Goal: Navigation & Orientation: Find specific page/section

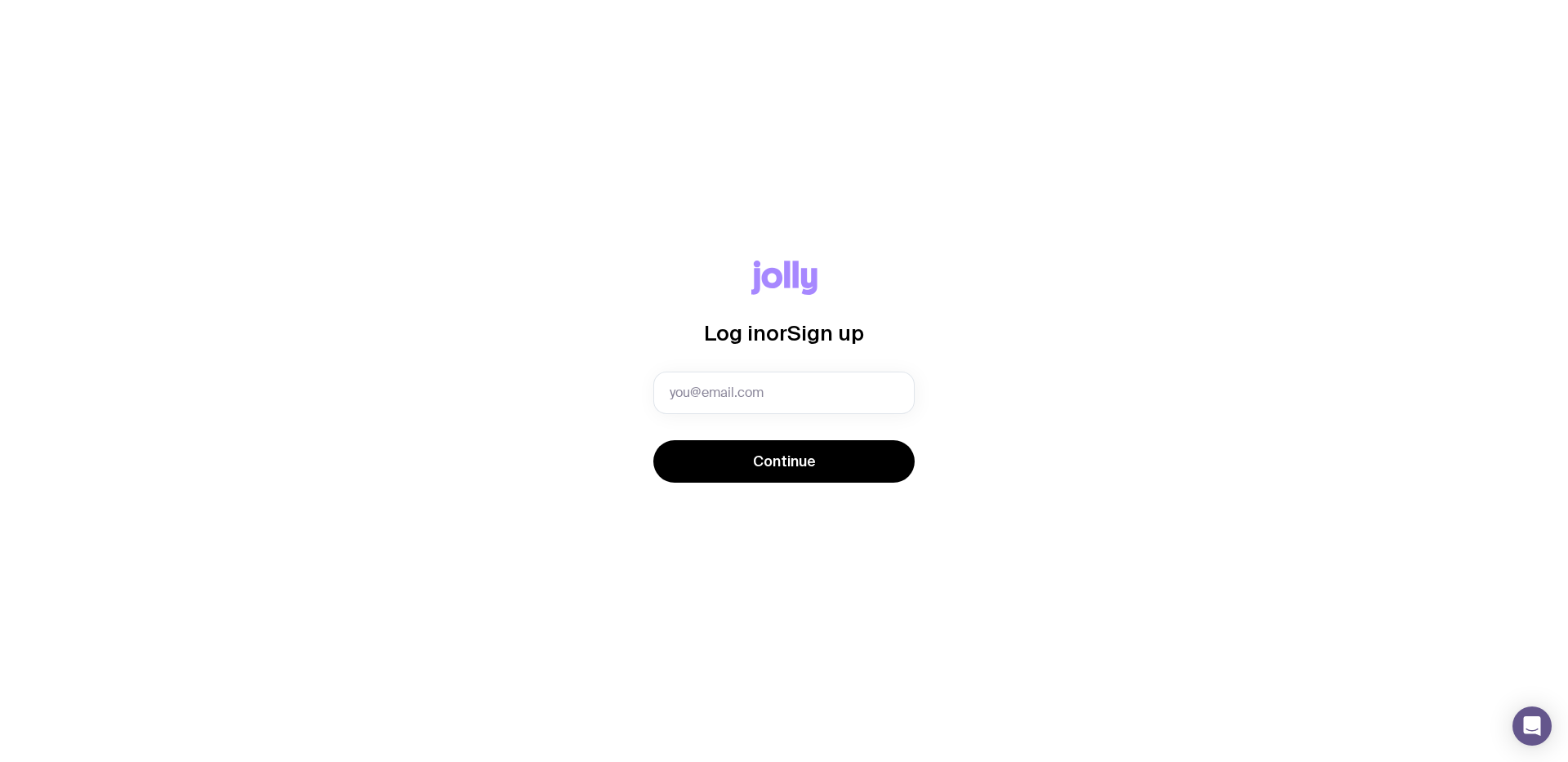
type input "[PERSON_NAME][EMAIL_ADDRESS][DOMAIN_NAME]"
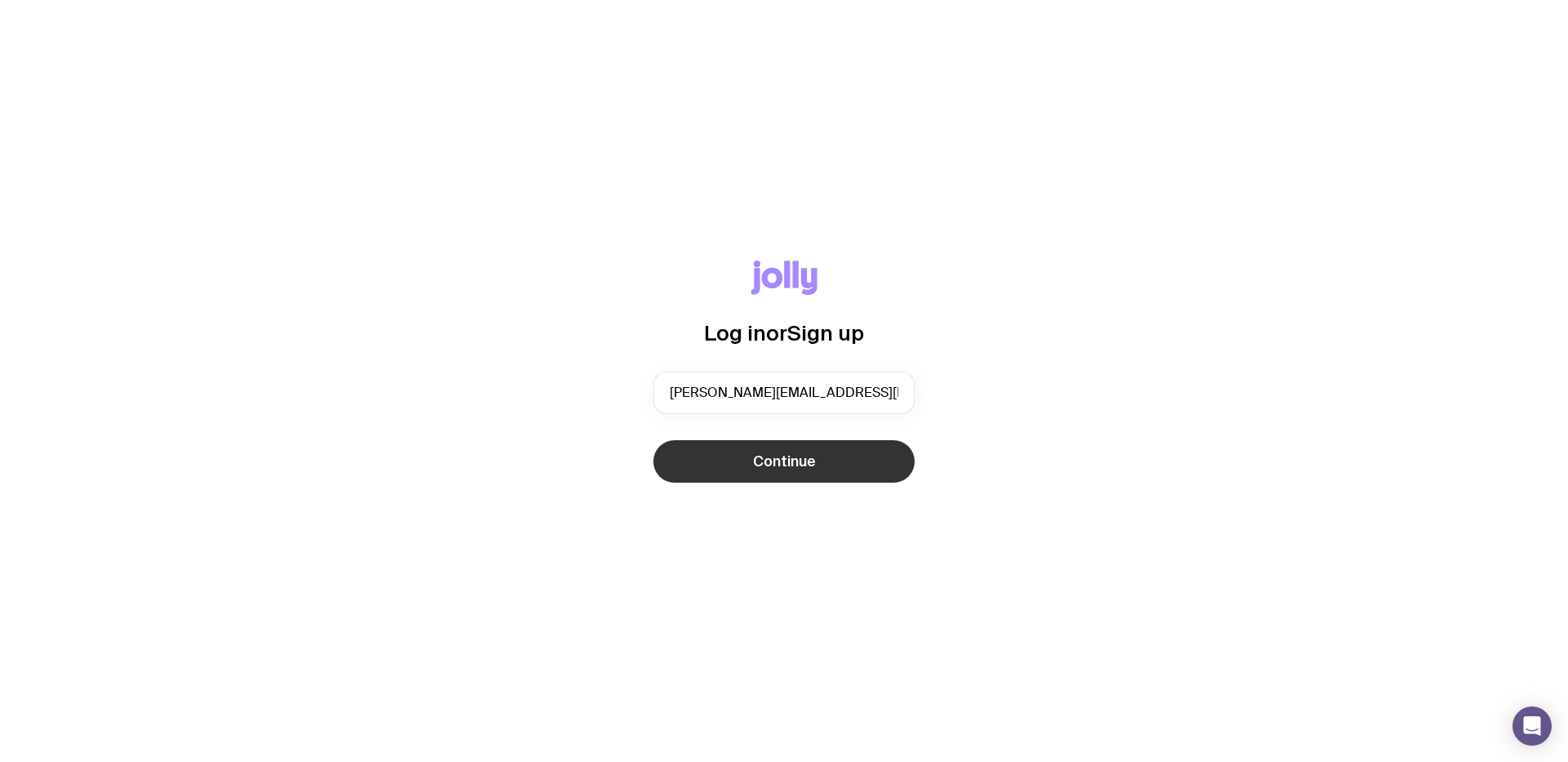
click at [763, 473] on button "Continue" at bounding box center [784, 461] width 262 height 42
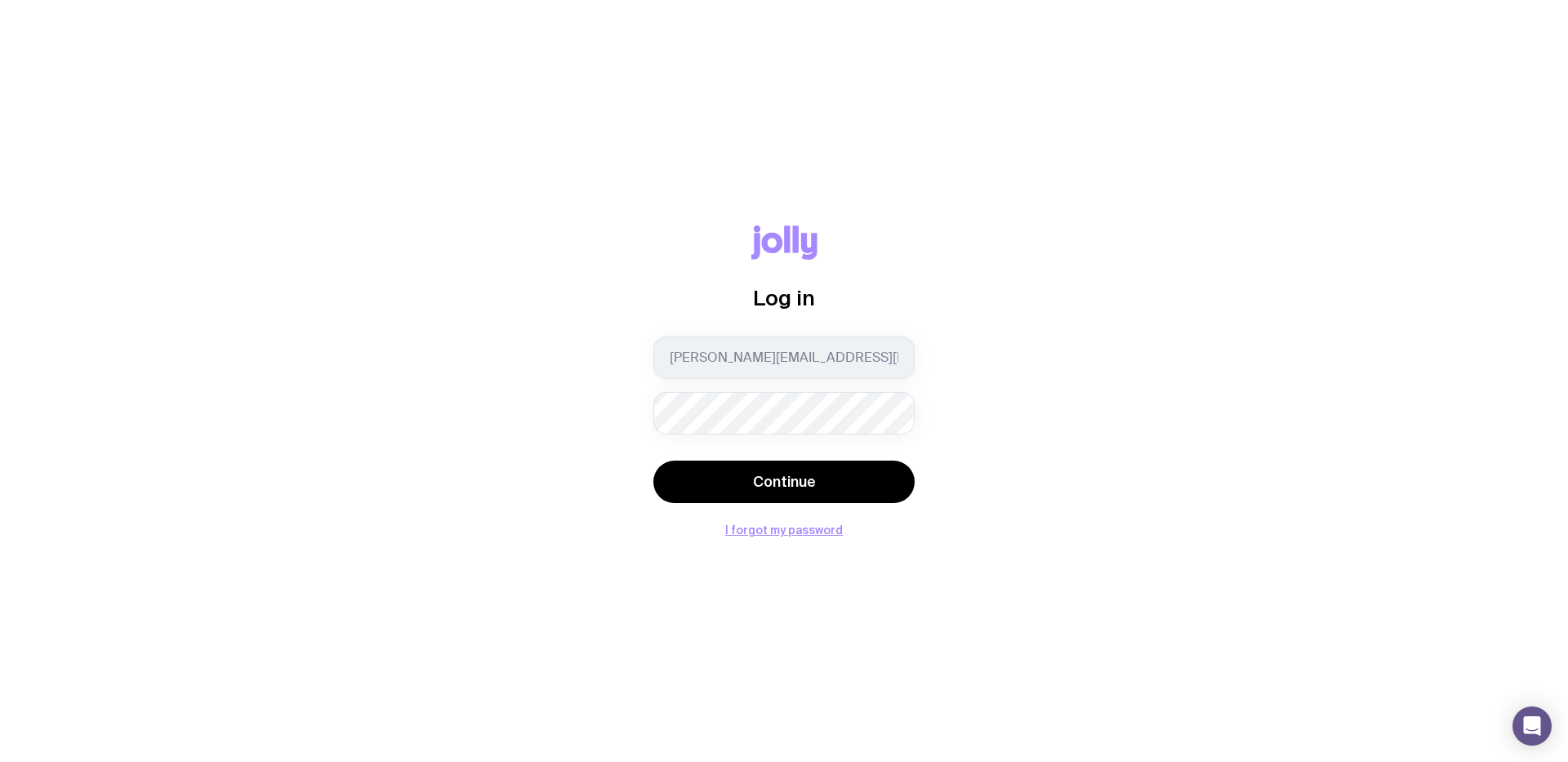
click at [763, 473] on span "Continue" at bounding box center [784, 482] width 63 height 20
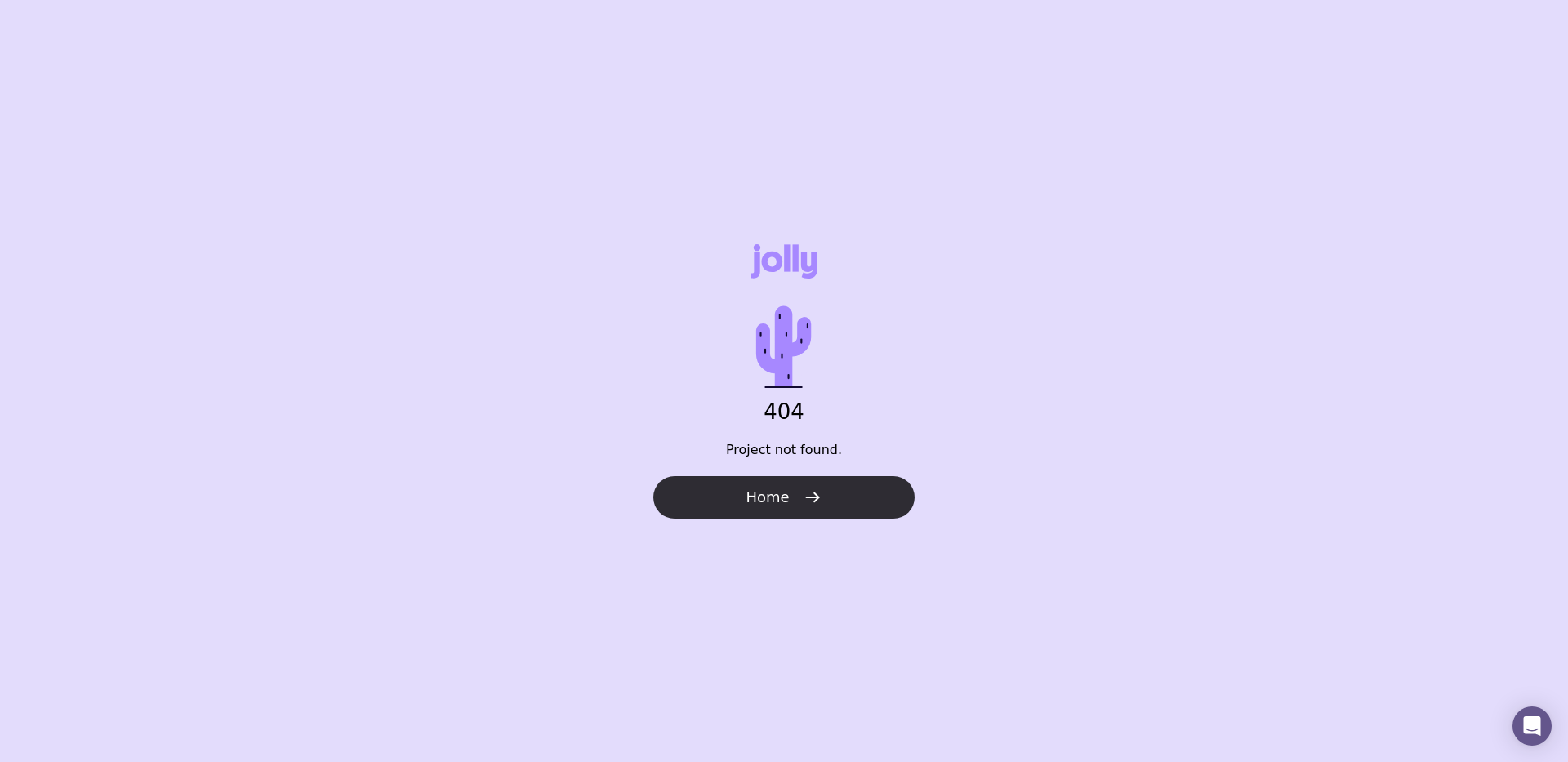
click at [748, 517] on button "Home" at bounding box center [784, 497] width 262 height 42
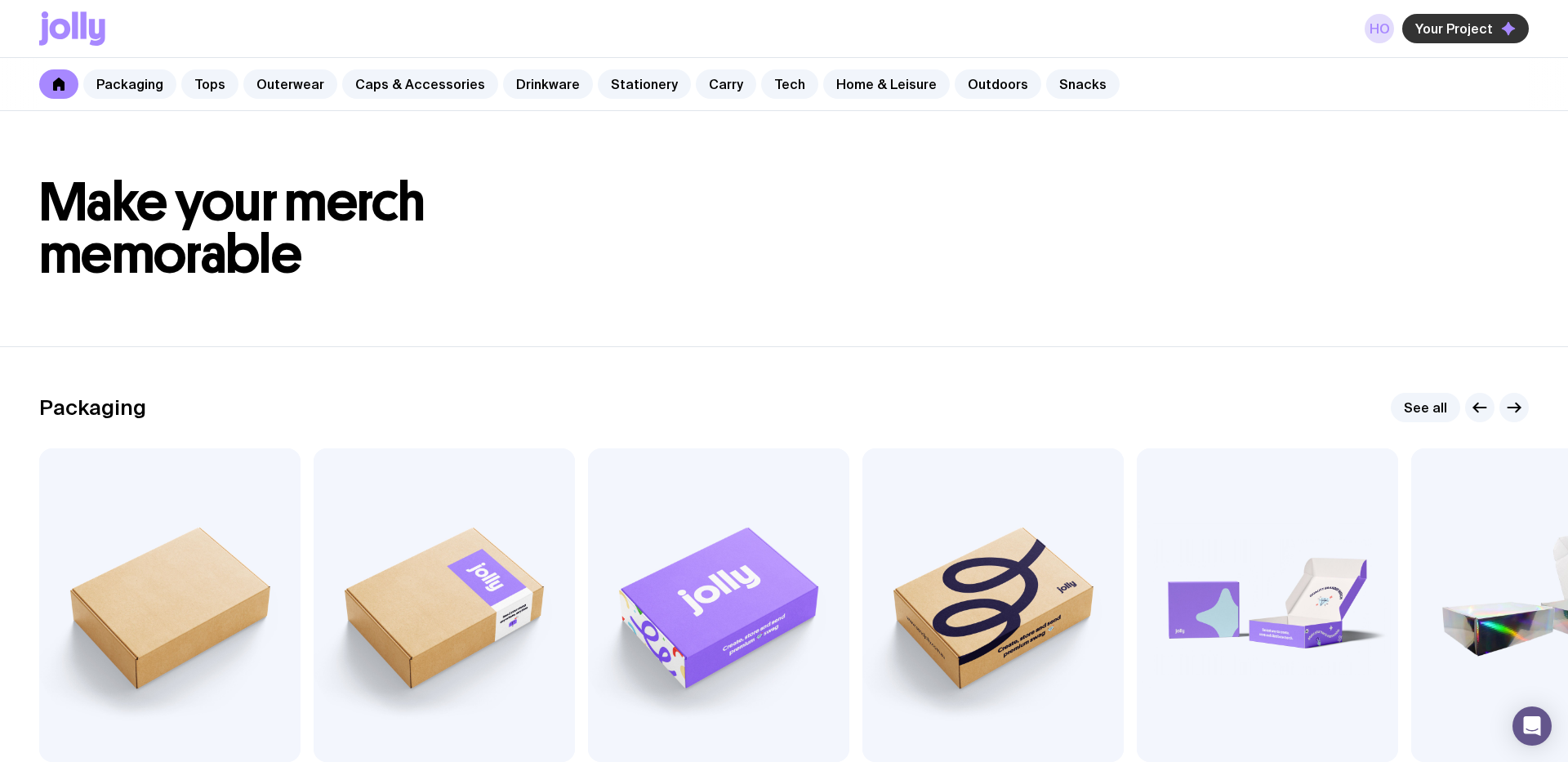
click at [1460, 36] on span "Your Project" at bounding box center [1454, 29] width 78 height 17
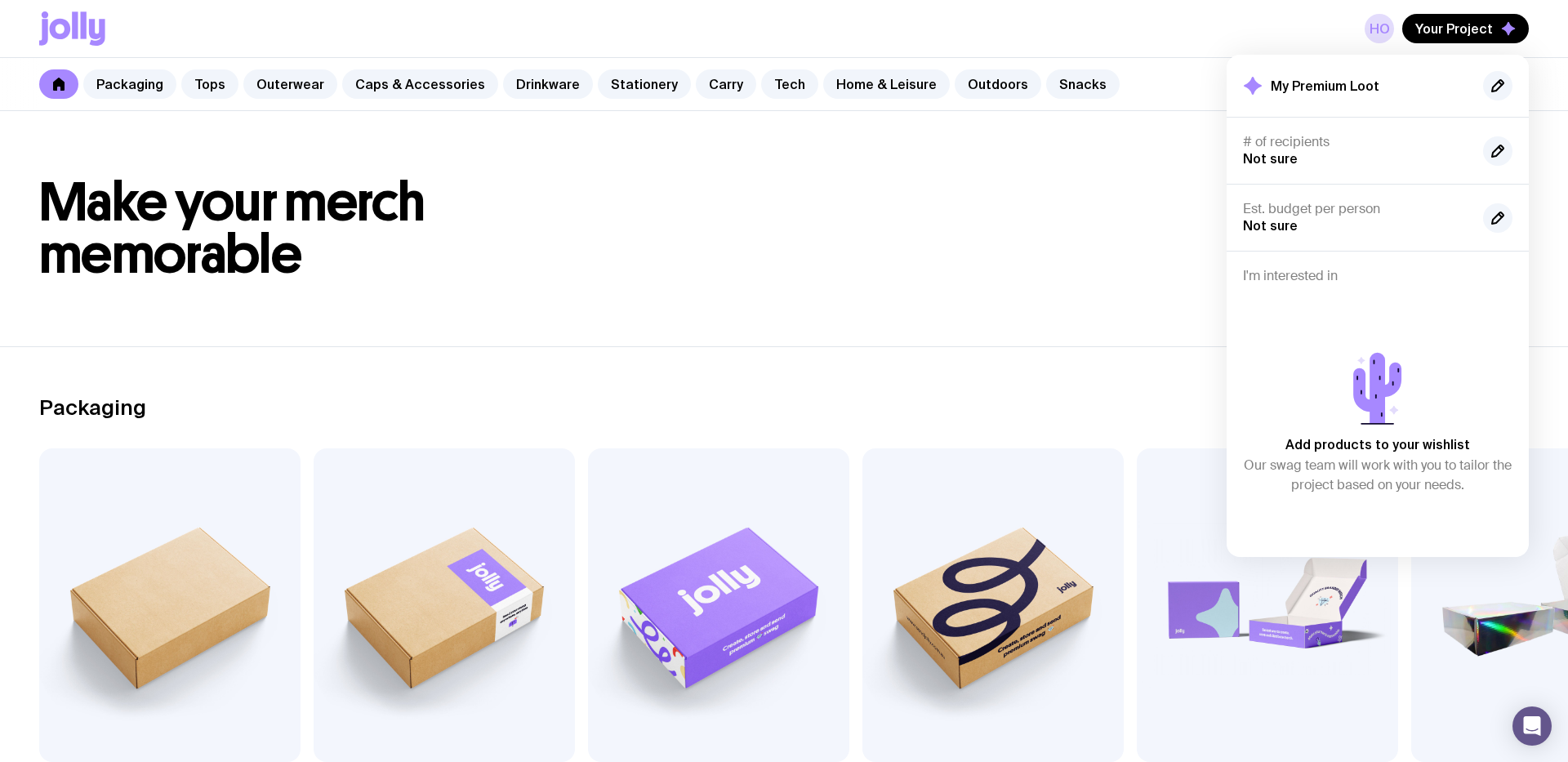
click at [1037, 240] on h1 "Make your merch memorable" at bounding box center [784, 228] width 1490 height 104
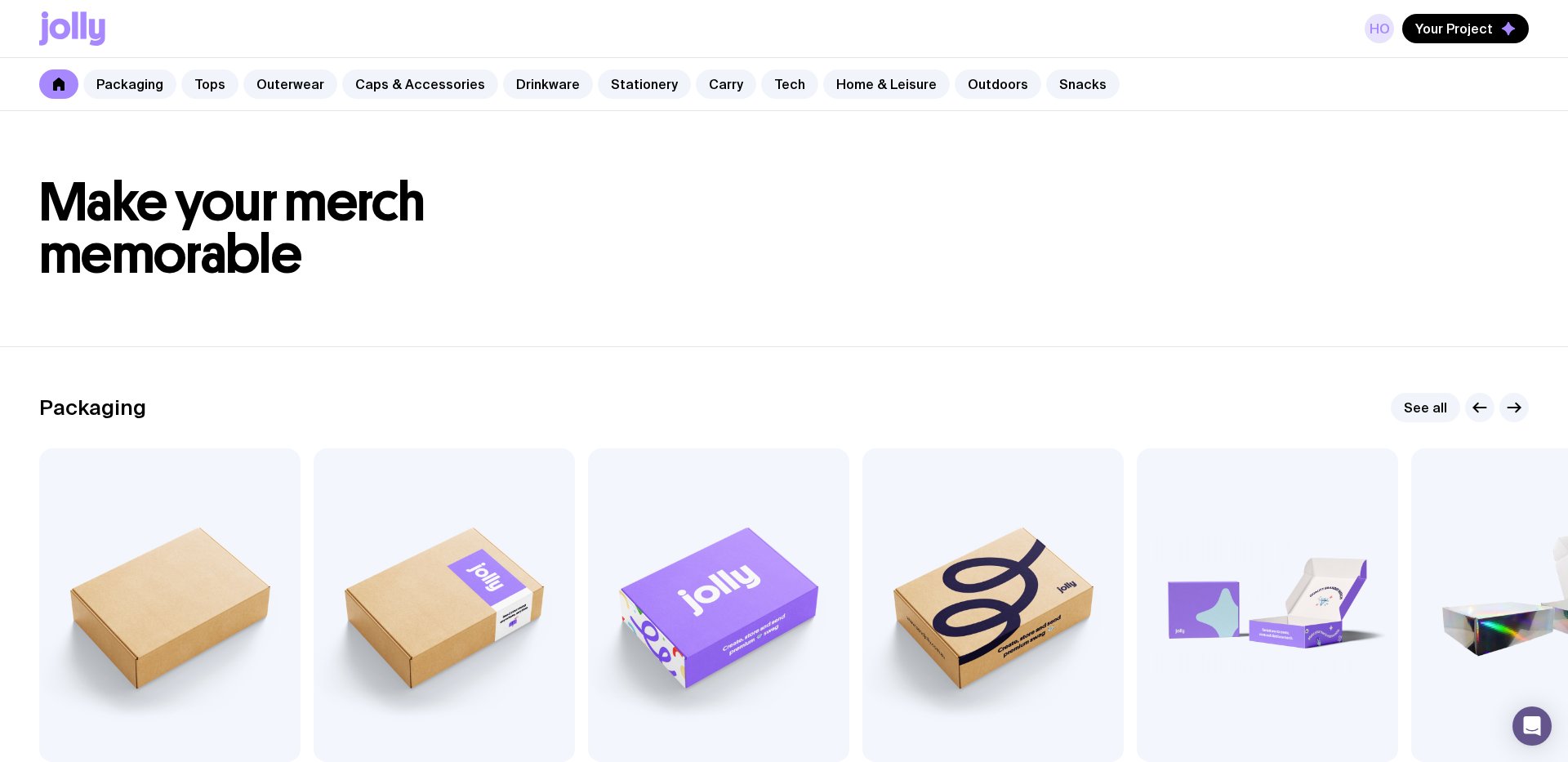
click at [1380, 32] on link "HO" at bounding box center [1380, 29] width 30 height 30
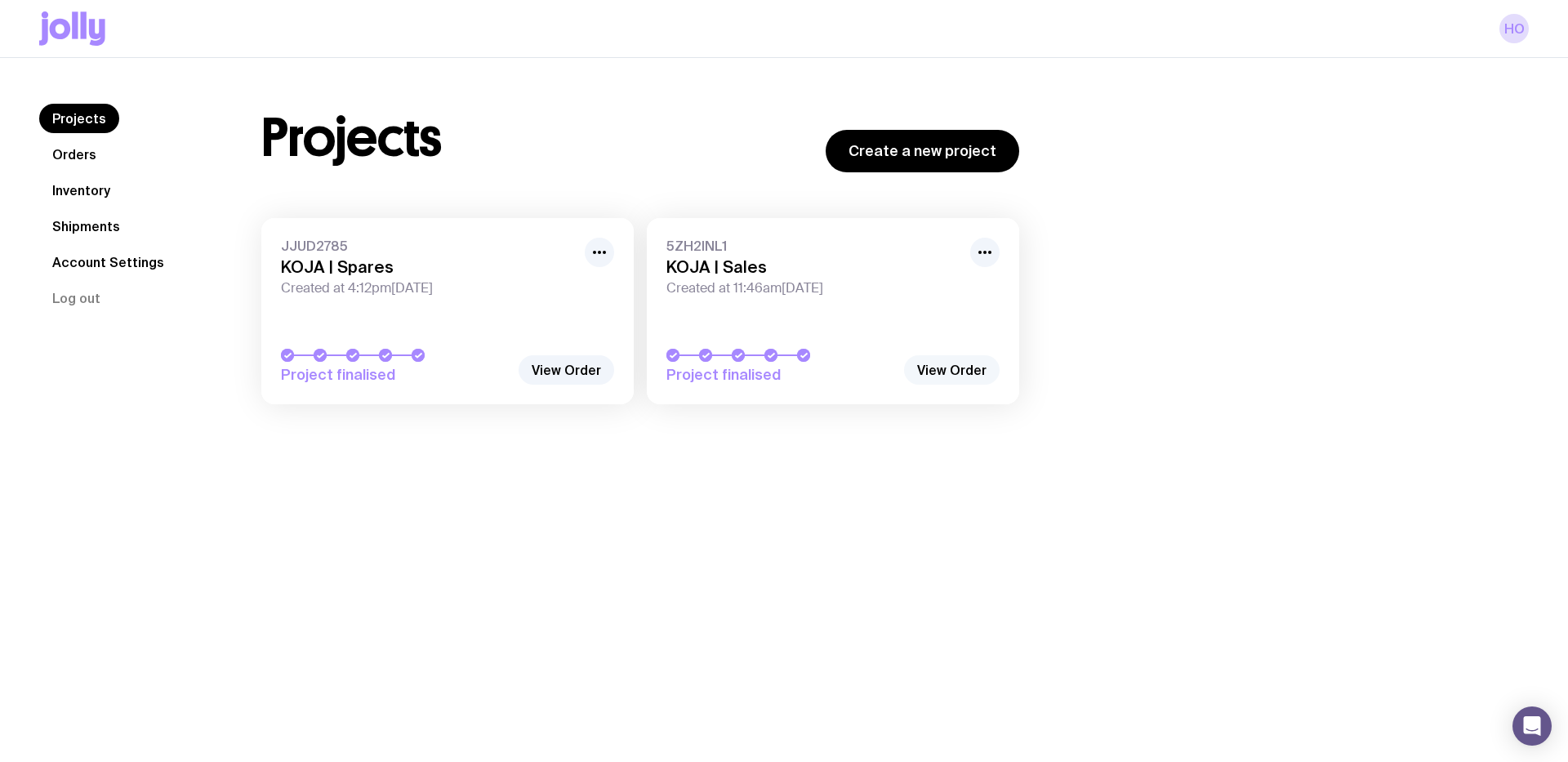
click at [972, 362] on link "View Order" at bounding box center [952, 370] width 95 height 30
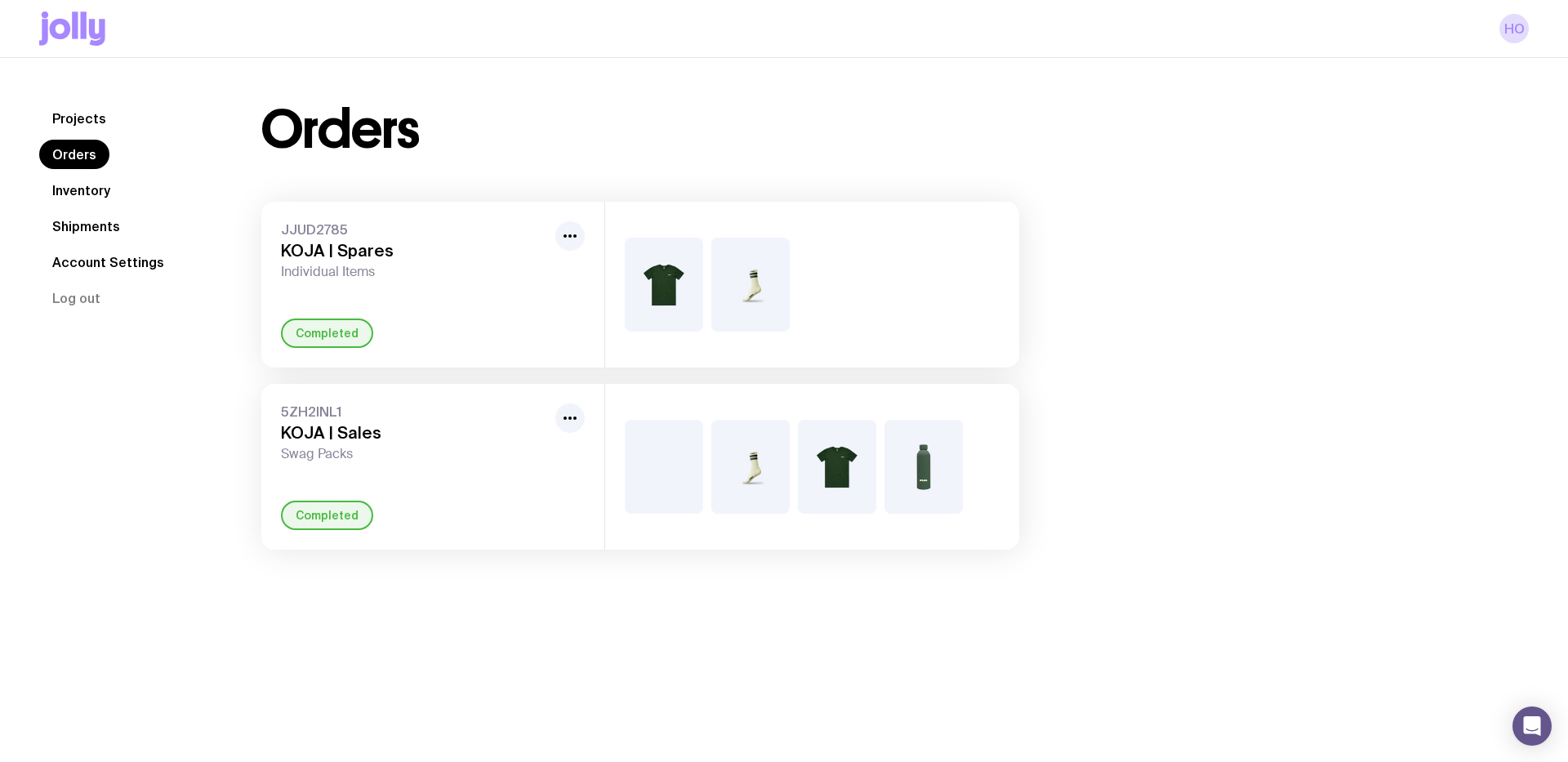
scroll to position [48, 0]
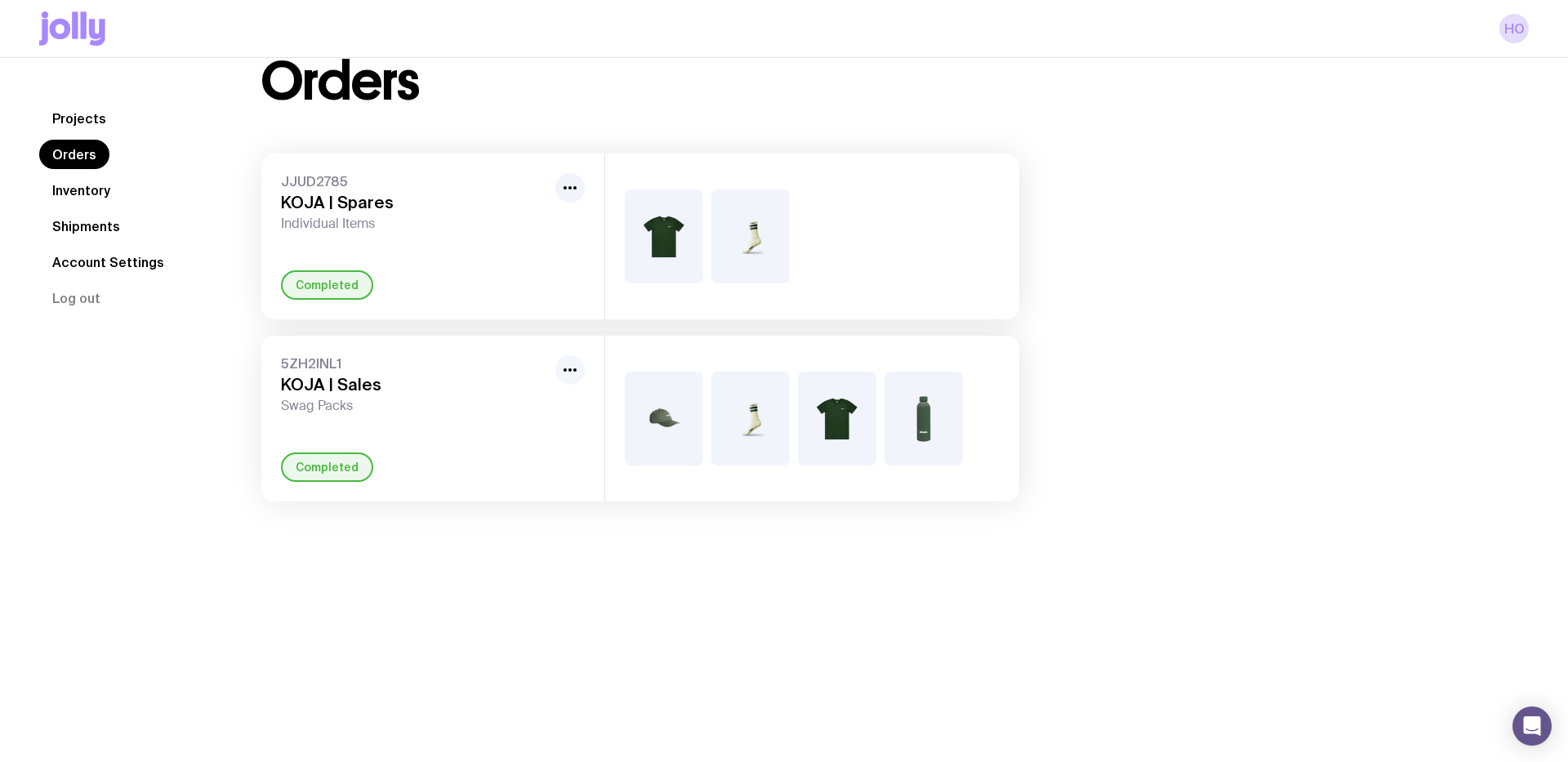
click at [574, 371] on circle "button" at bounding box center [575, 369] width 3 height 3
click at [574, 568] on div "Projects Orders Inventory Shipments Account Settings Log out Projects Orders In…" at bounding box center [784, 391] width 1568 height 762
click at [81, 197] on link "Inventory" at bounding box center [81, 190] width 84 height 30
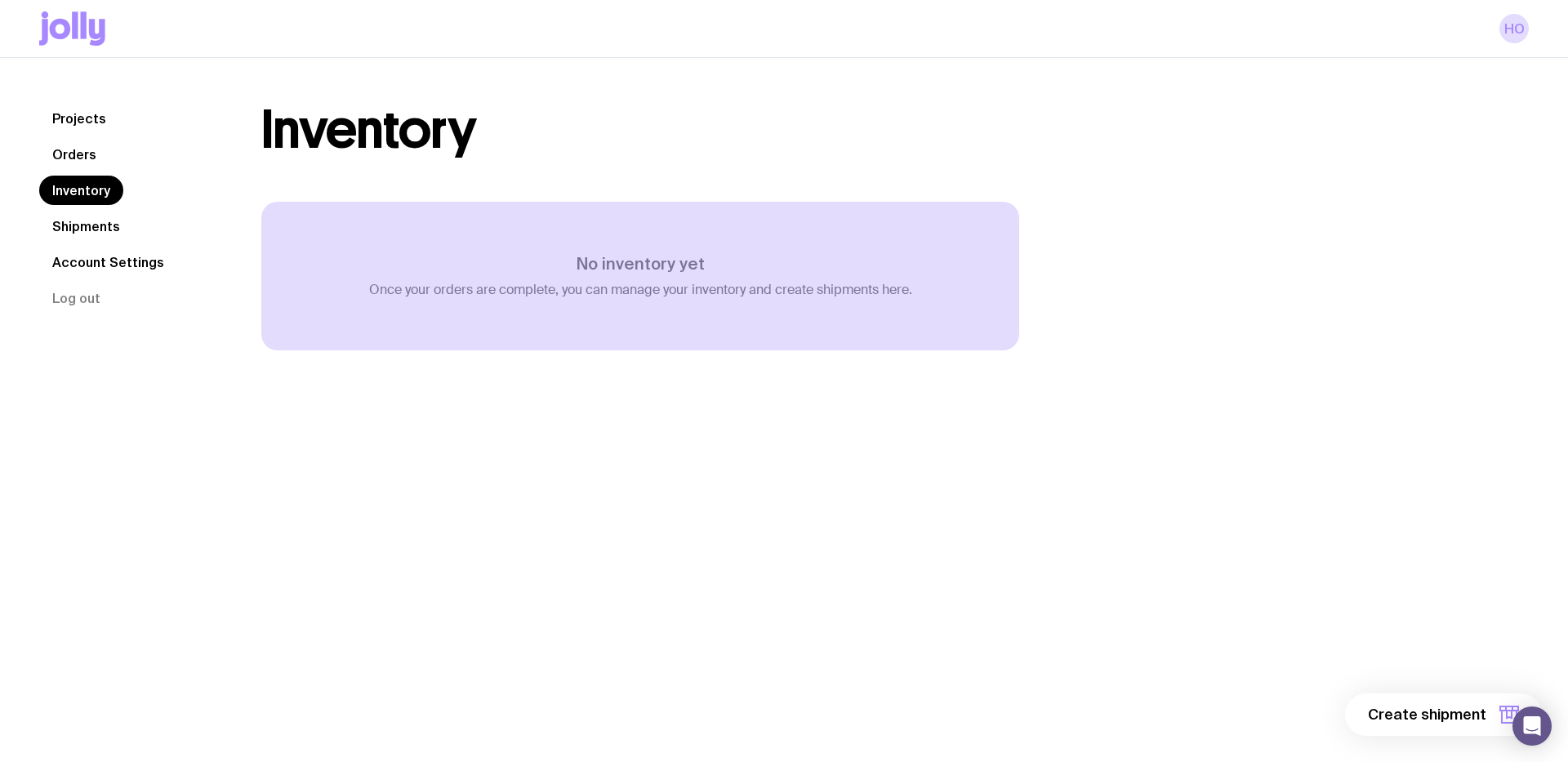
click at [86, 221] on link "Shipments" at bounding box center [86, 226] width 94 height 30
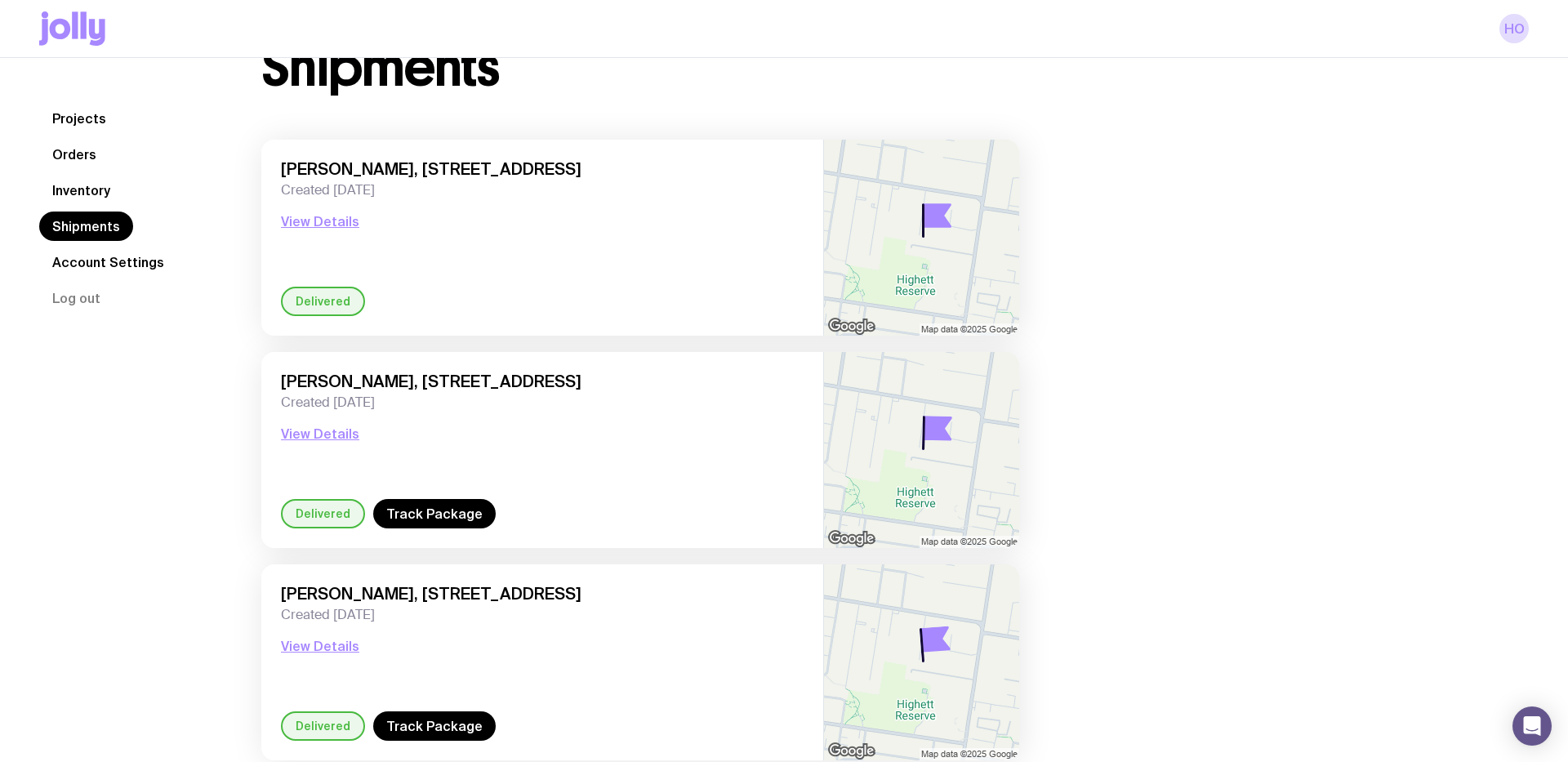
scroll to position [122, 0]
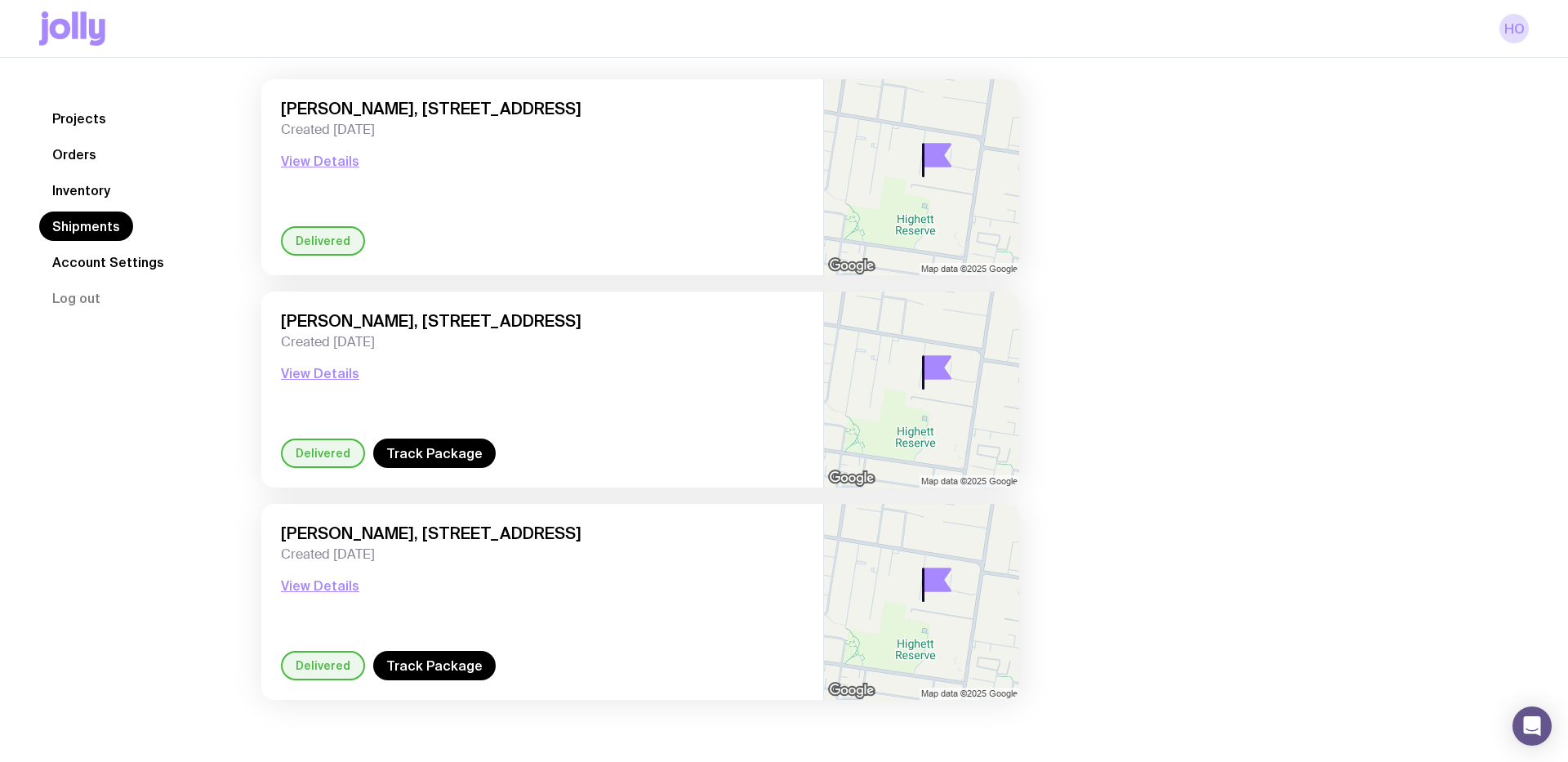
click at [120, 268] on link "Account Settings" at bounding box center [108, 262] width 138 height 30
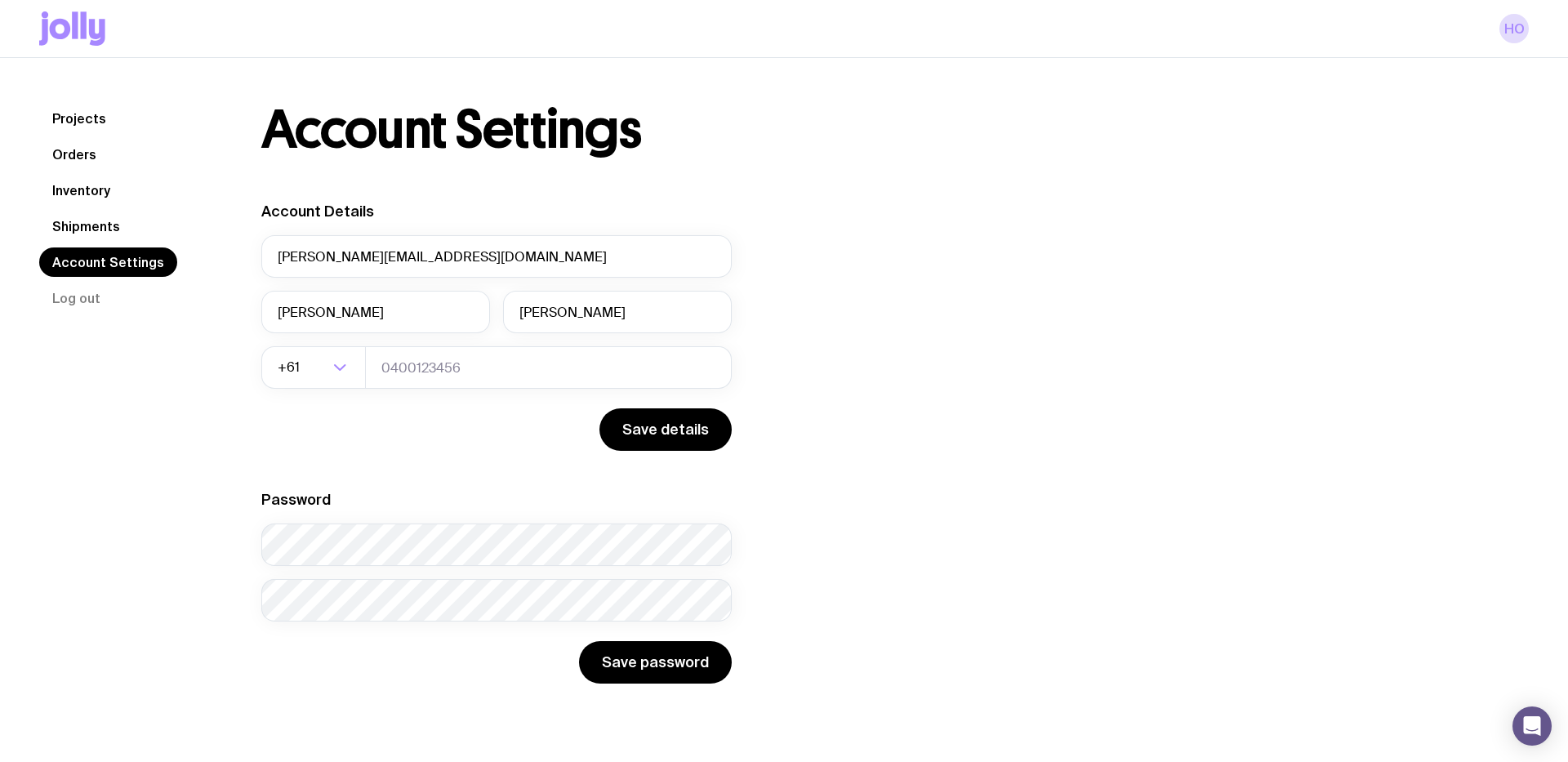
scroll to position [58, 0]
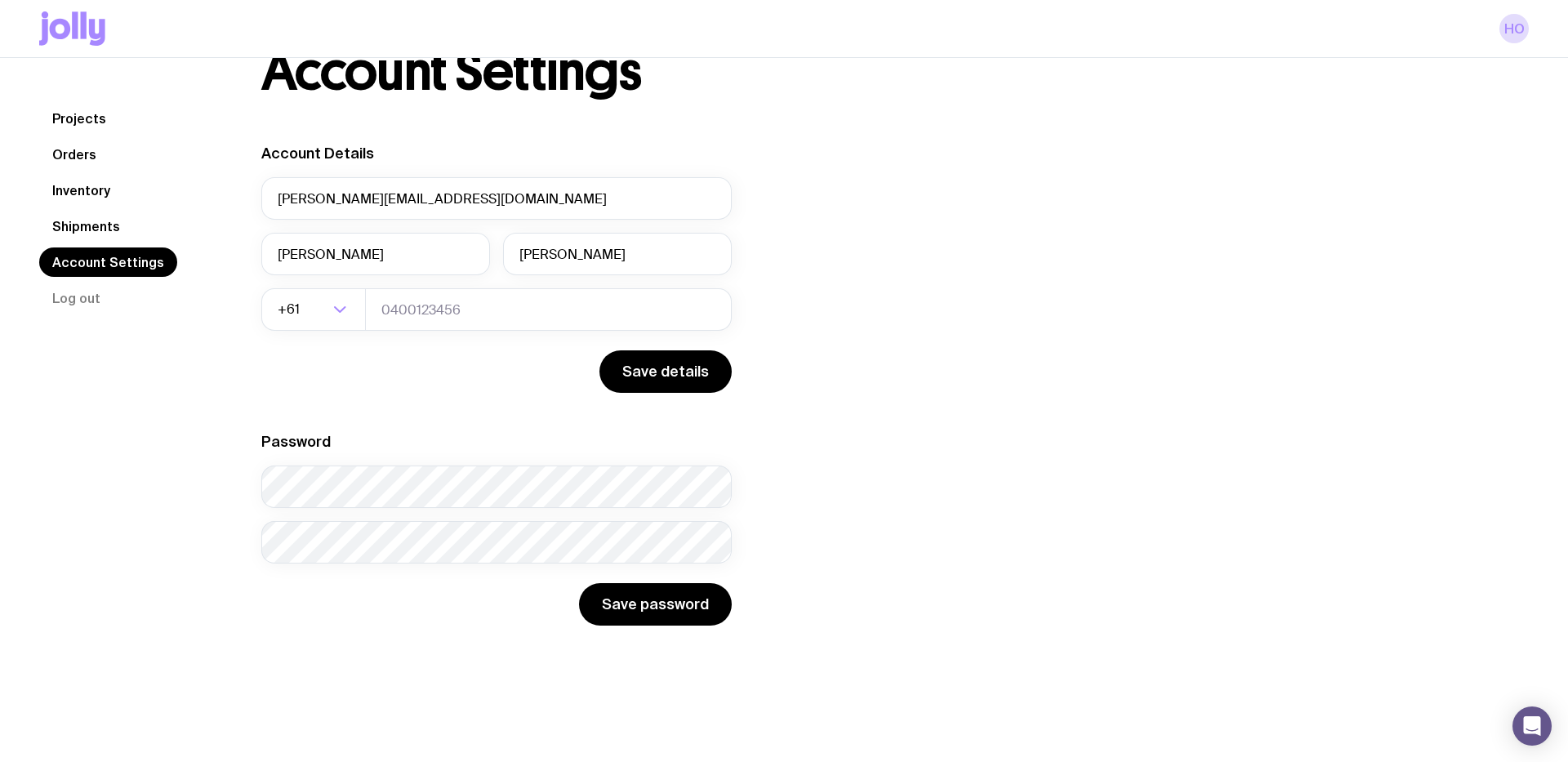
click at [84, 195] on link "Inventory" at bounding box center [81, 190] width 84 height 30
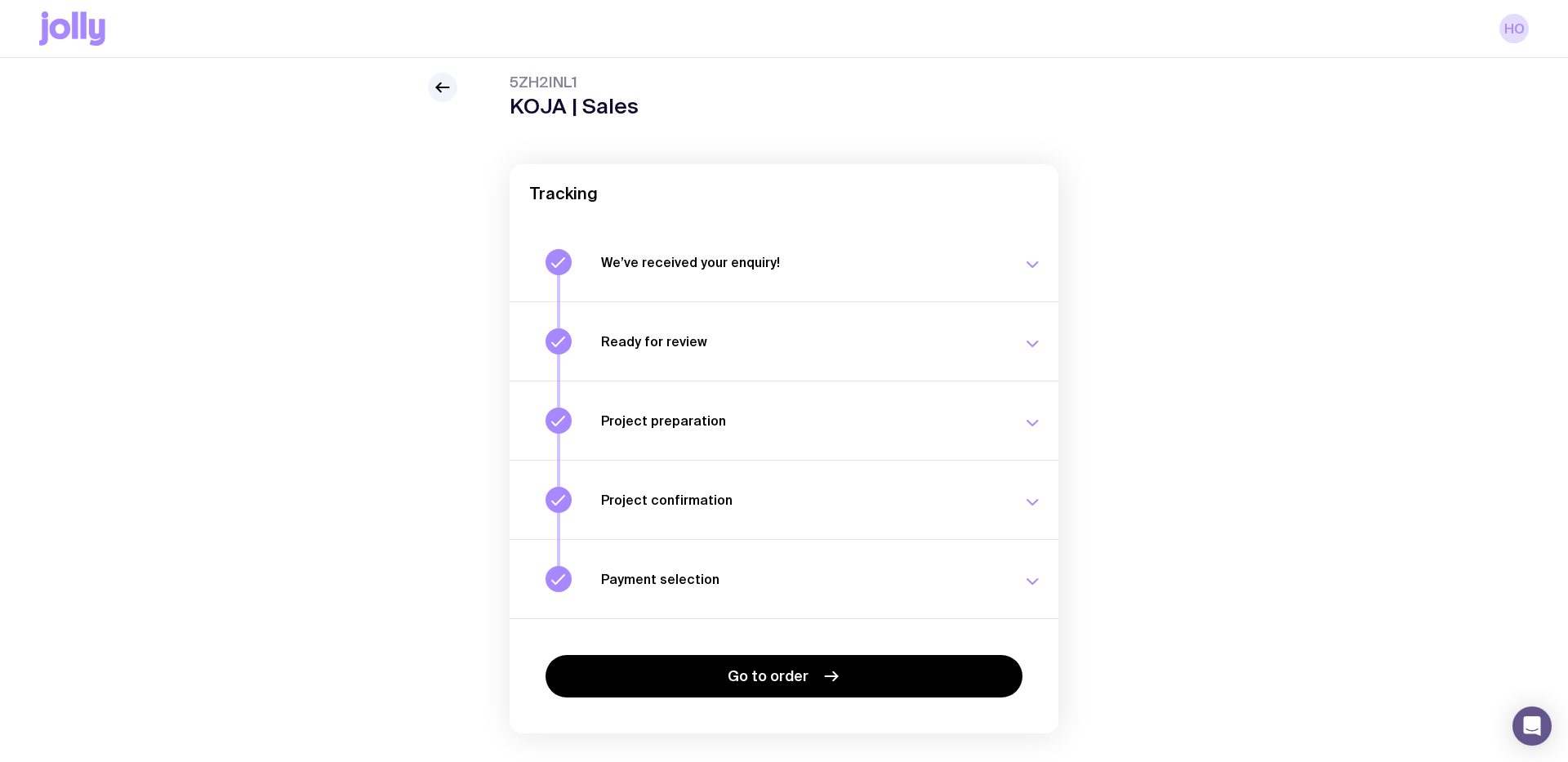
scroll to position [88, 0]
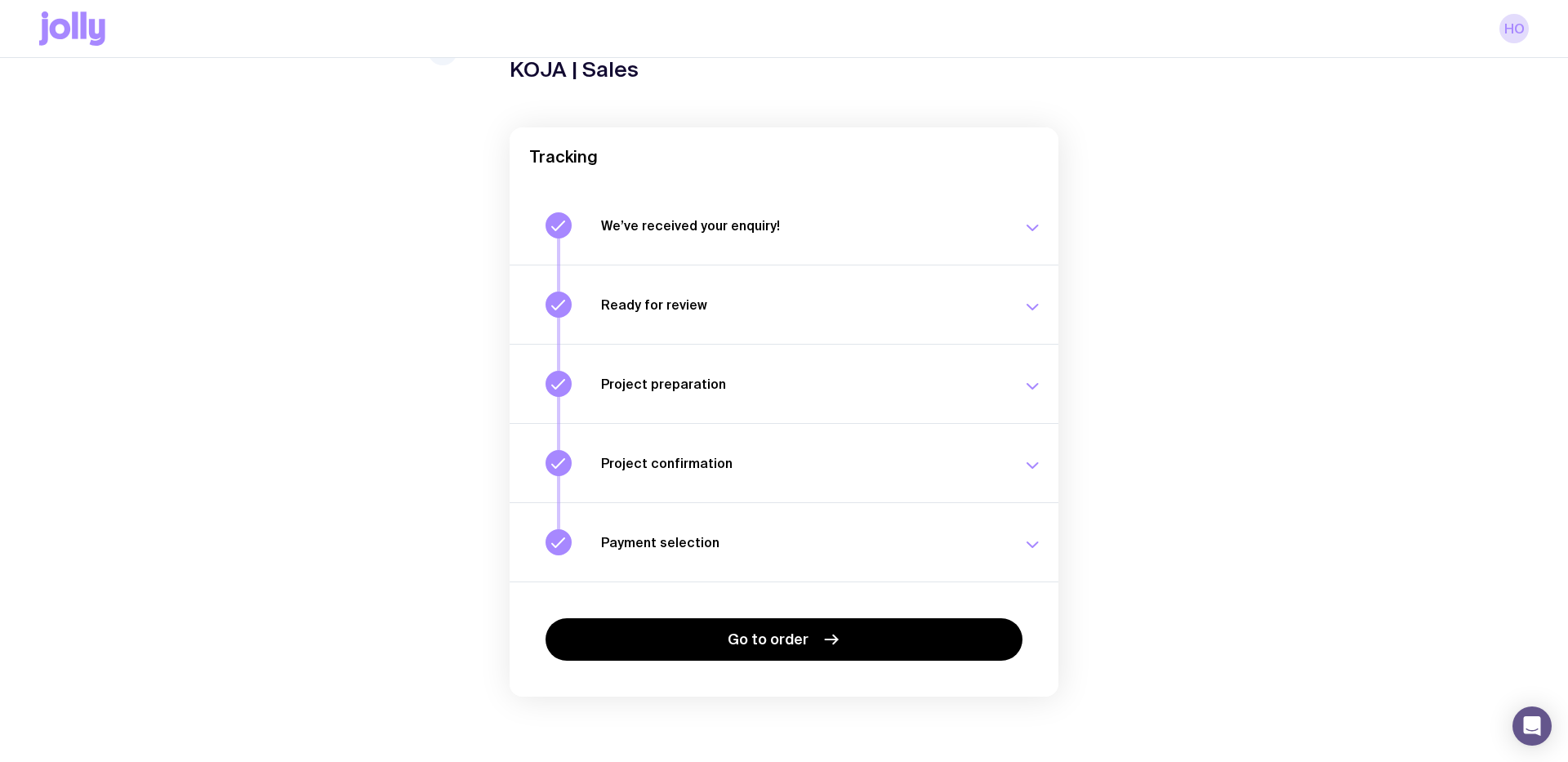
click at [1035, 460] on icon "button" at bounding box center [1033, 466] width 20 height 20
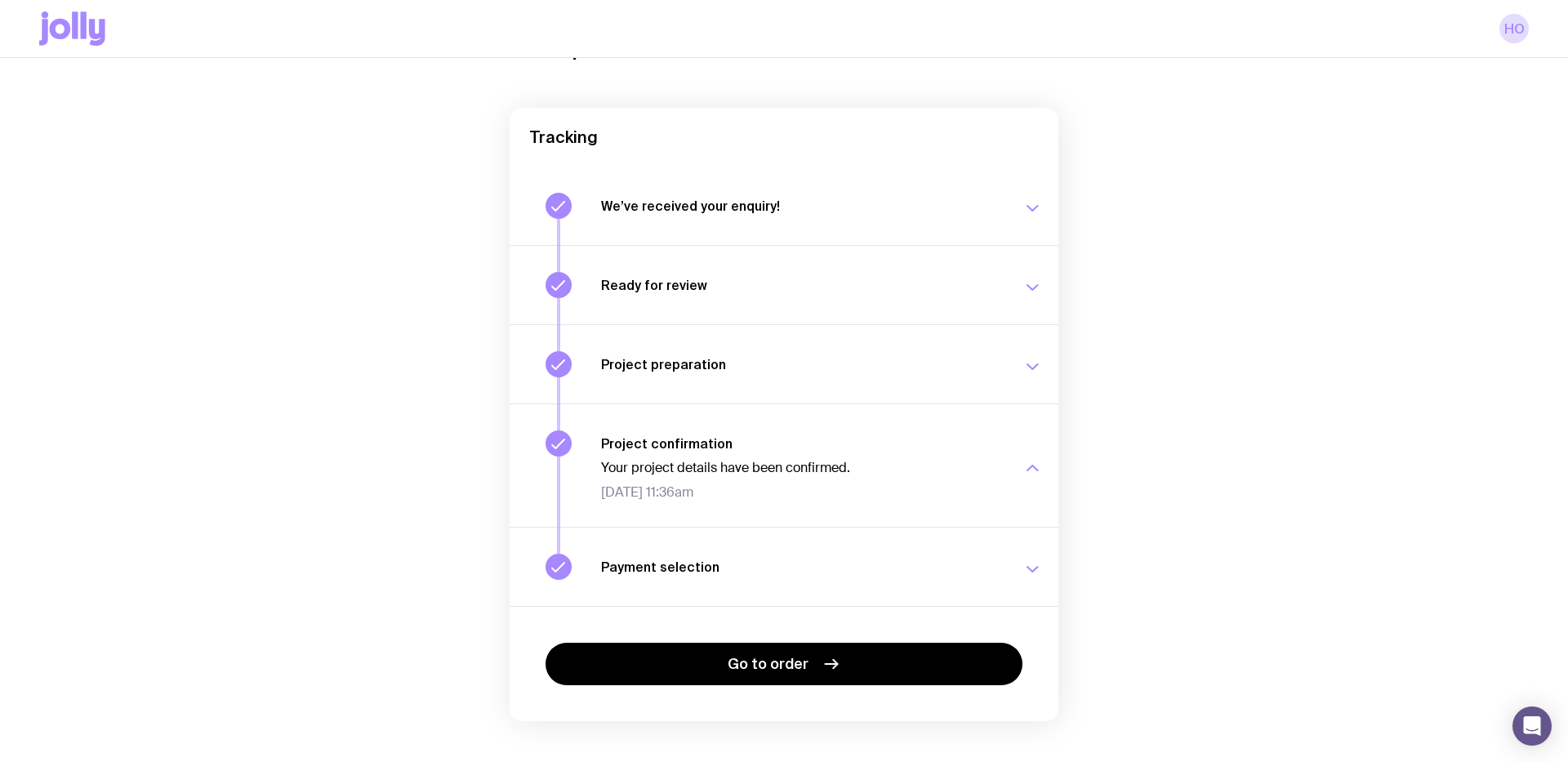
scroll to position [108, 0]
click at [1031, 291] on icon "button" at bounding box center [1033, 286] width 20 height 20
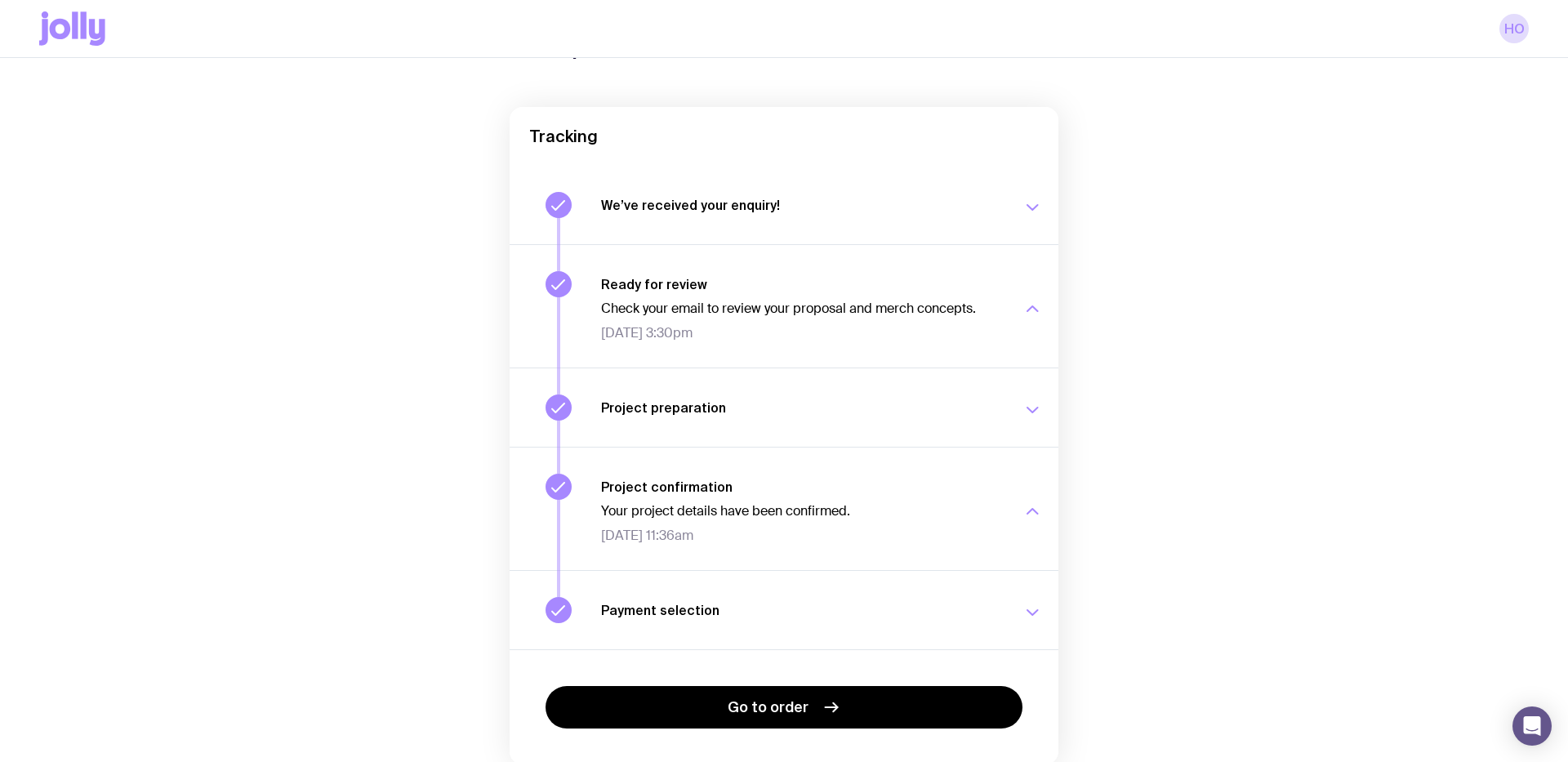
click at [669, 190] on button "We’ve received your enquiry! Our team is on it and preparing your proposal now.…" at bounding box center [784, 205] width 549 height 79
